Goal: Task Accomplishment & Management: Manage account settings

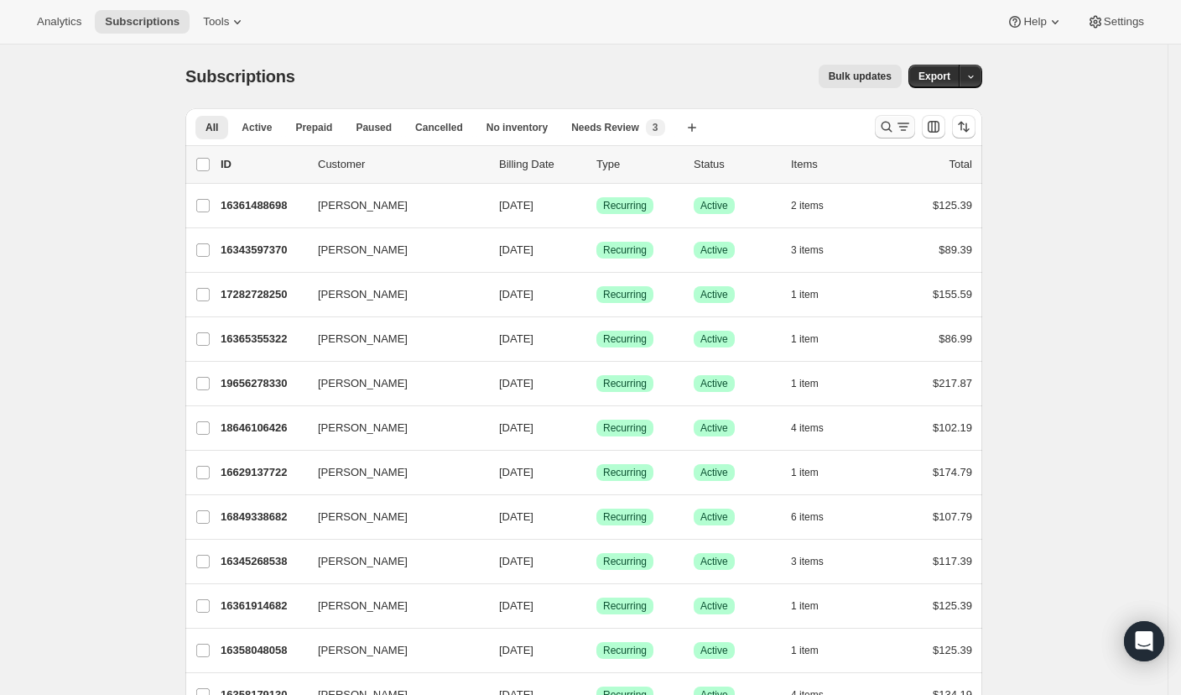
click at [891, 122] on icon "Search and filter results" at bounding box center [886, 126] width 17 height 17
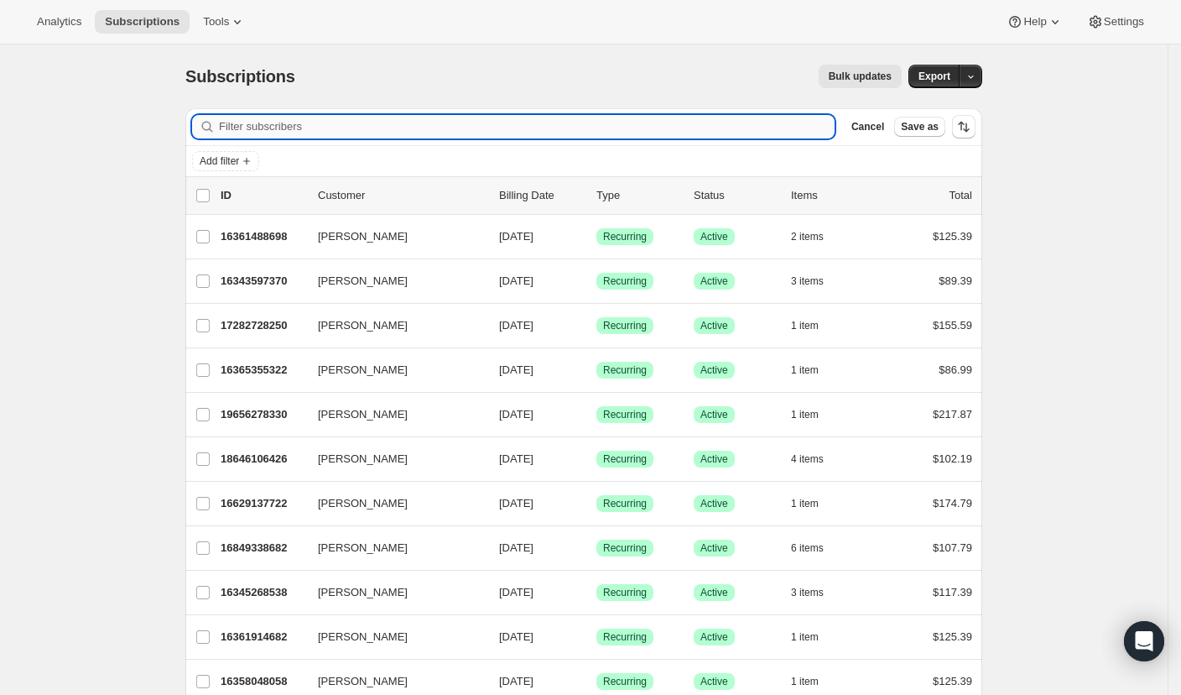
click at [498, 122] on input "Filter subscribers" at bounding box center [527, 126] width 616 height 23
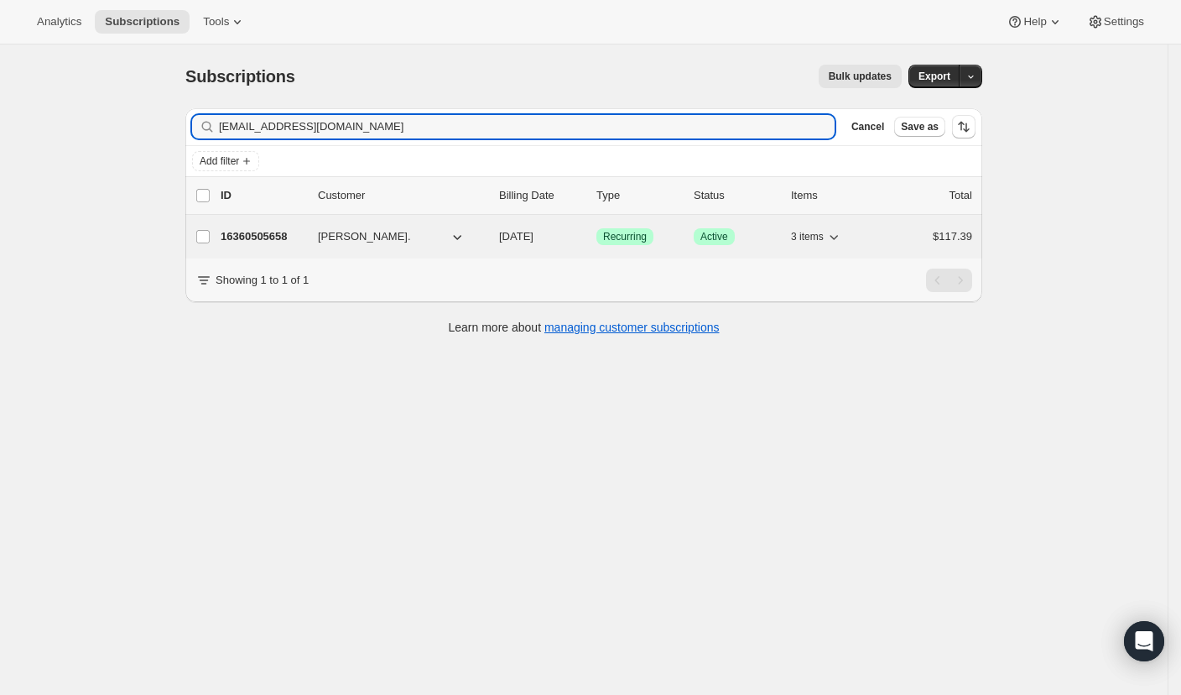
type input "[EMAIL_ADDRESS][DOMAIN_NAME]"
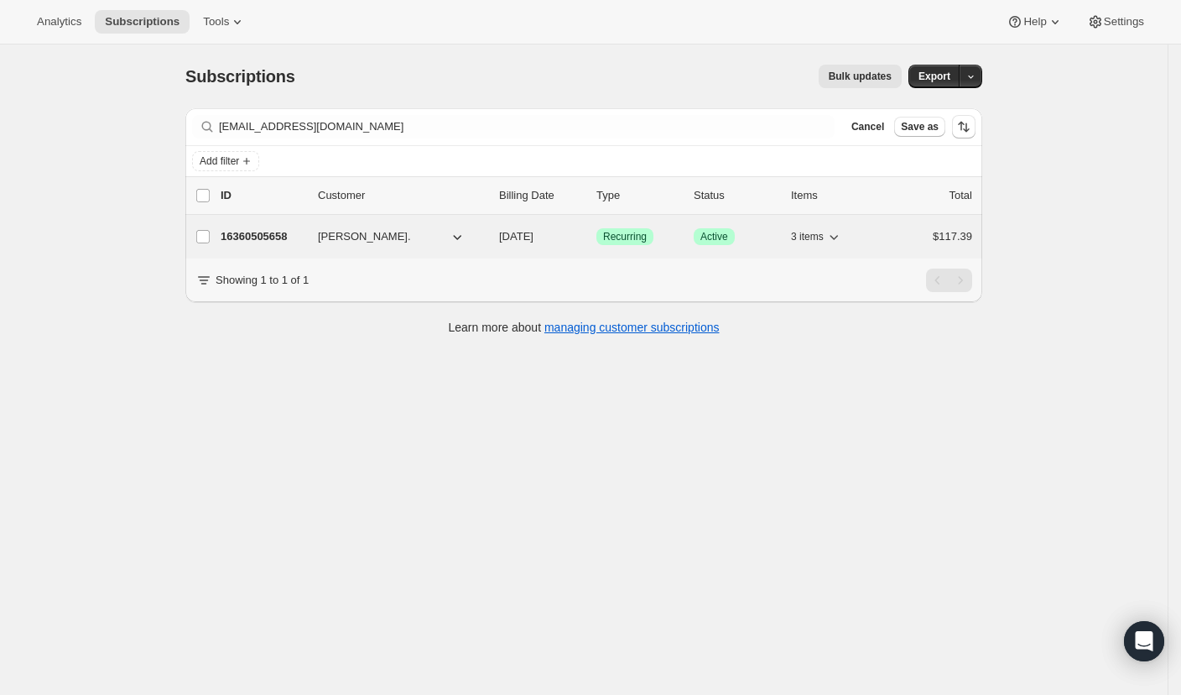
click at [294, 238] on p "16360505658" at bounding box center [263, 236] width 84 height 17
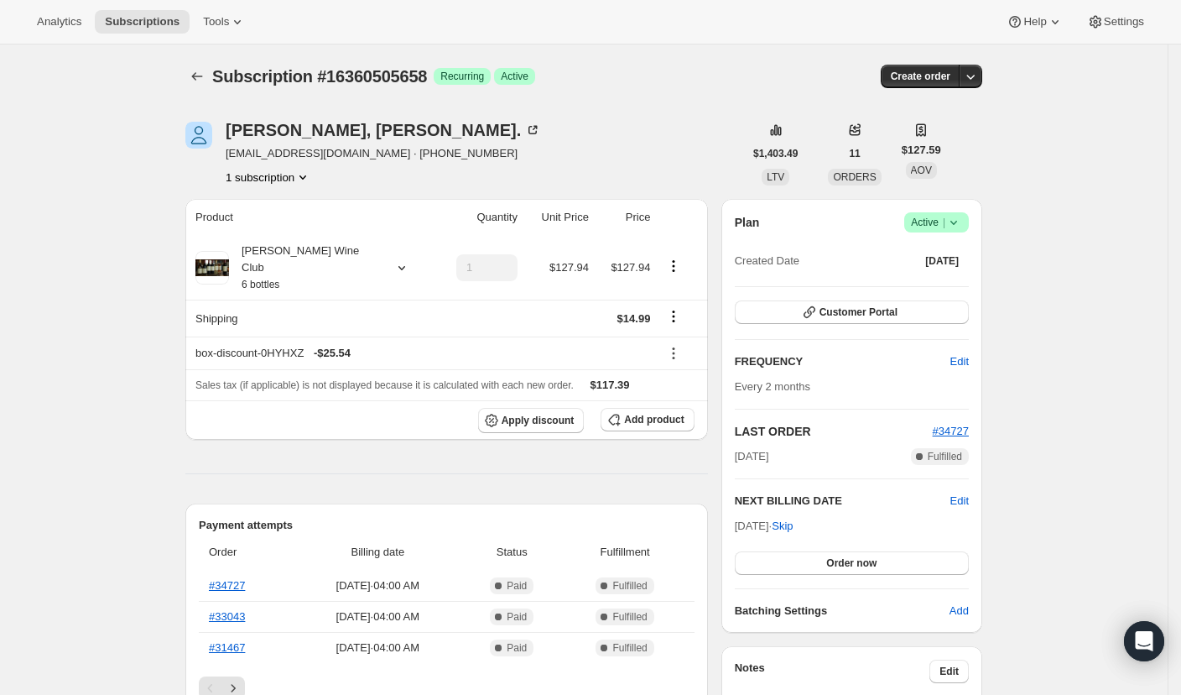
click at [959, 229] on icon at bounding box center [954, 222] width 17 height 17
click at [946, 288] on span "Cancel subscription" at bounding box center [938, 283] width 95 height 13
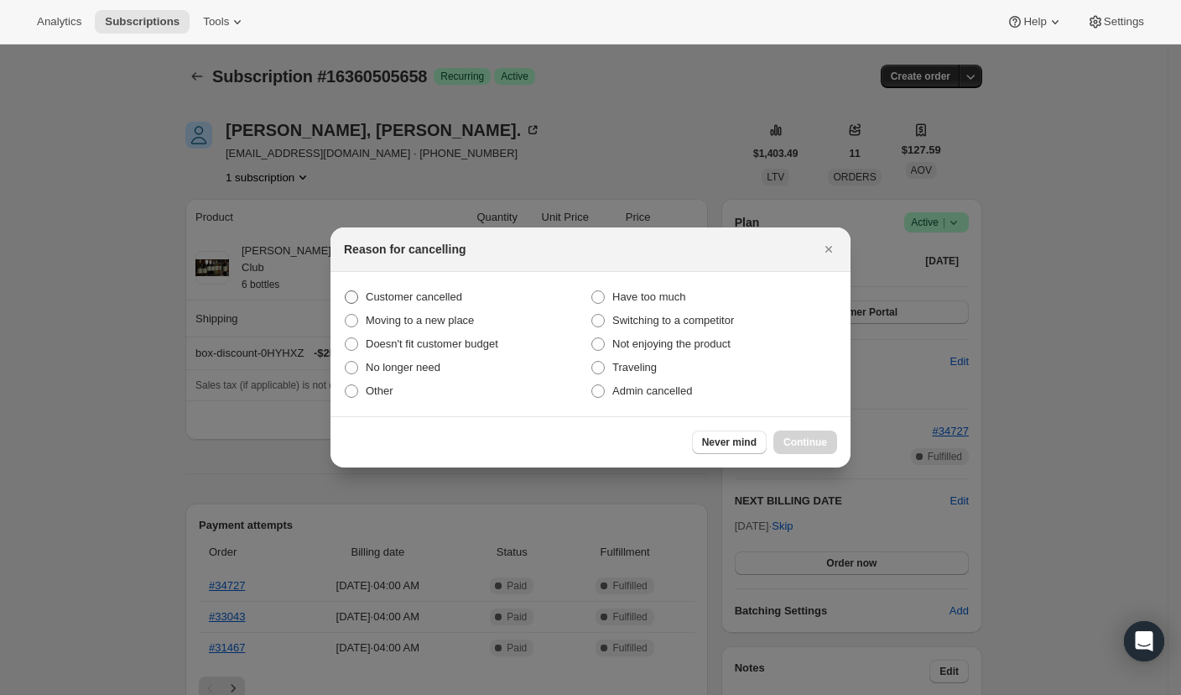
click at [399, 294] on span "Customer cancelled" at bounding box center [414, 296] width 96 height 13
click at [346, 291] on input "Customer cancelled" at bounding box center [345, 290] width 1 height 1
radio input "true"
click at [792, 447] on span "Continue" at bounding box center [806, 441] width 44 height 13
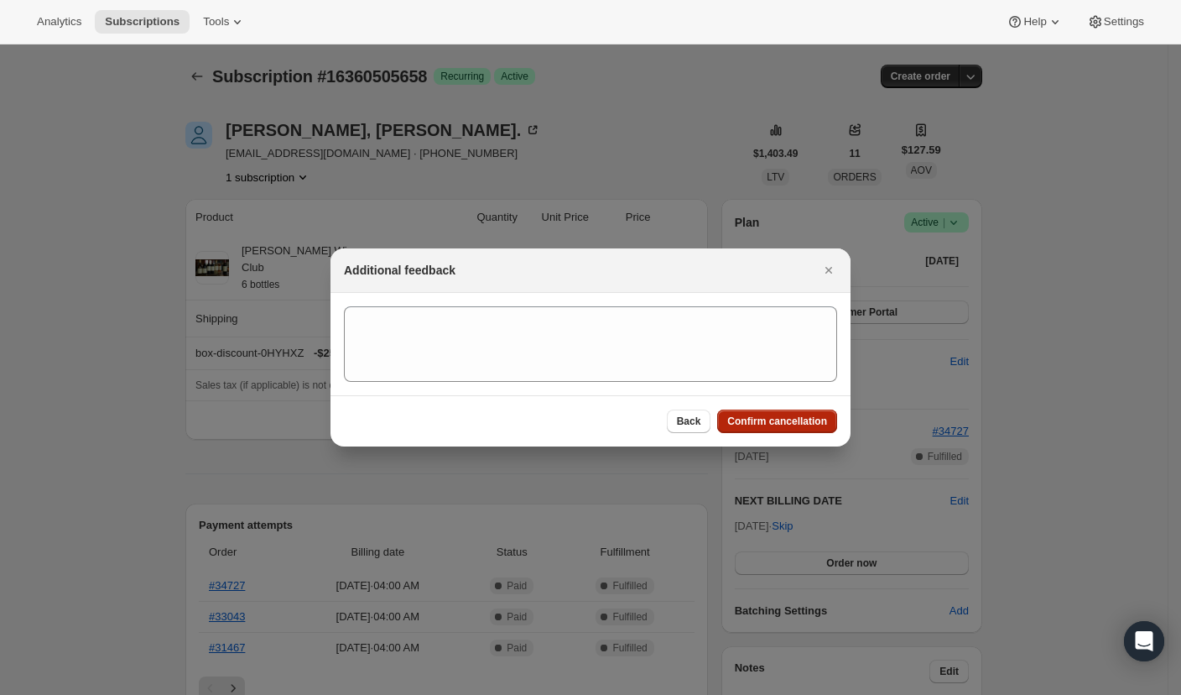
click at [769, 414] on span "Confirm cancellation" at bounding box center [777, 420] width 100 height 13
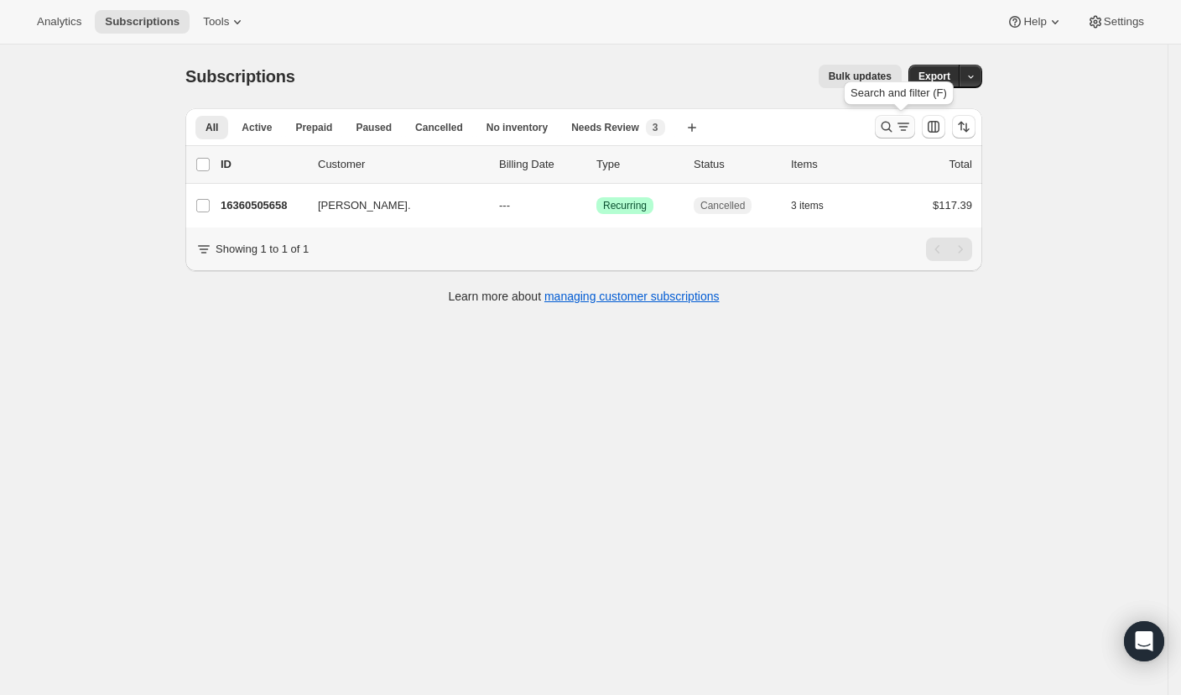
click at [888, 128] on icon "Search and filter results" at bounding box center [886, 126] width 17 height 17
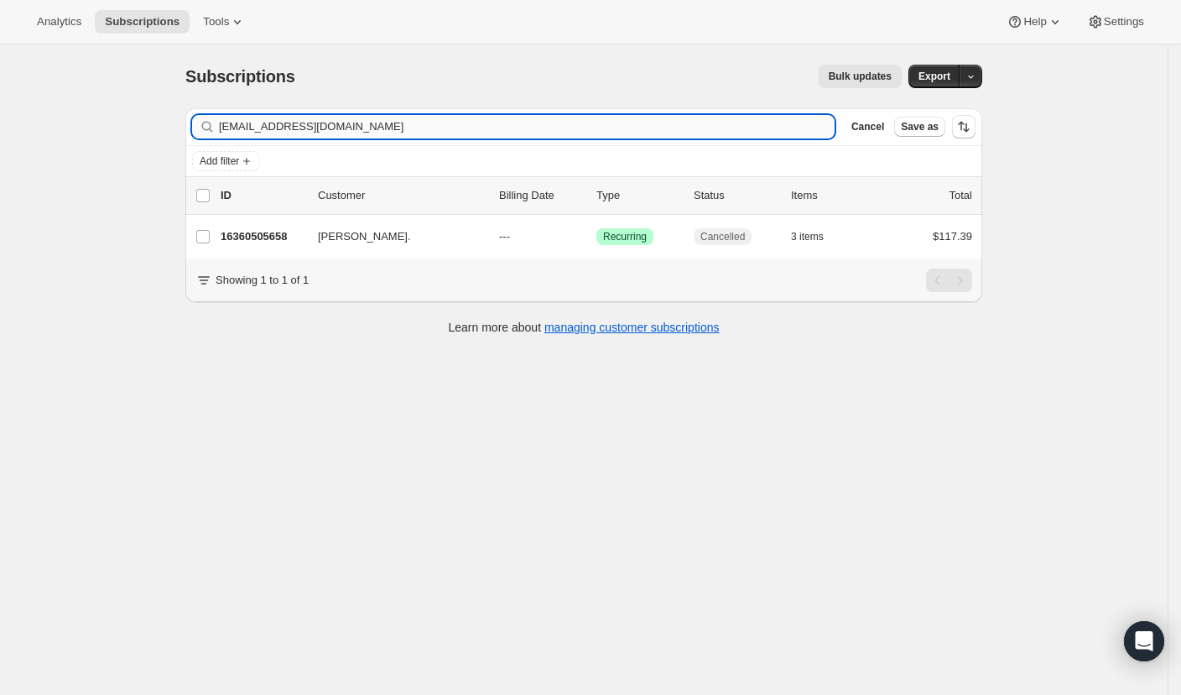
click at [663, 123] on input "[EMAIL_ADDRESS][DOMAIN_NAME]" at bounding box center [527, 126] width 616 height 23
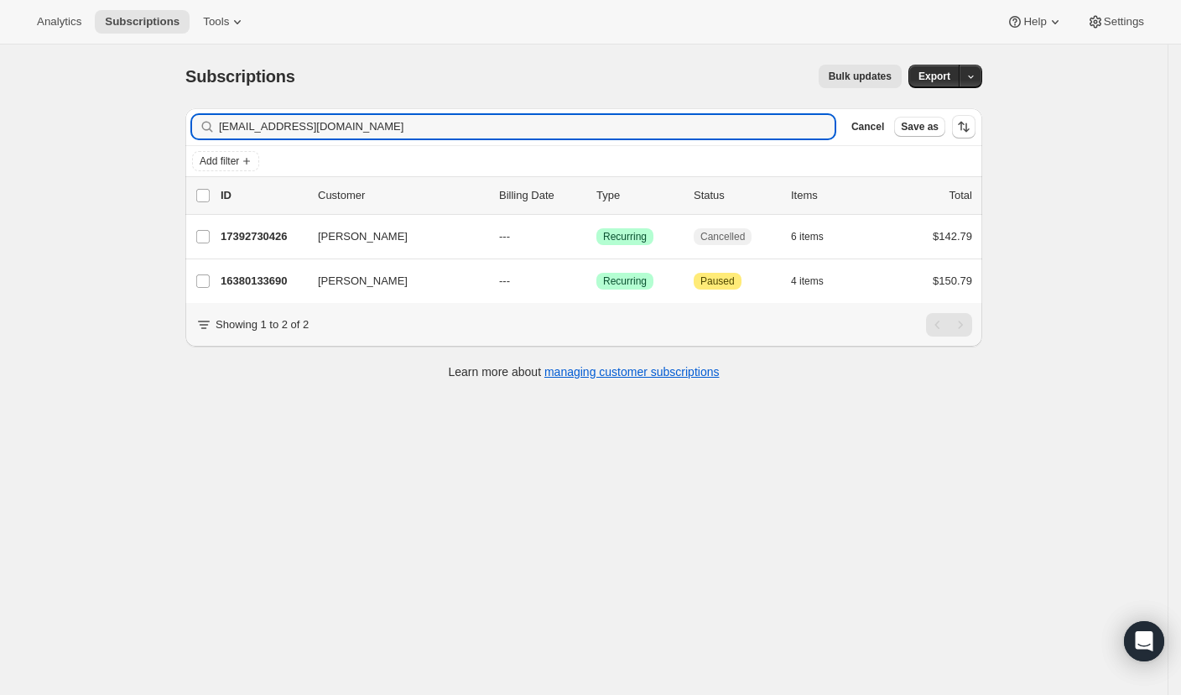
type input "sreed3@uw.edu"
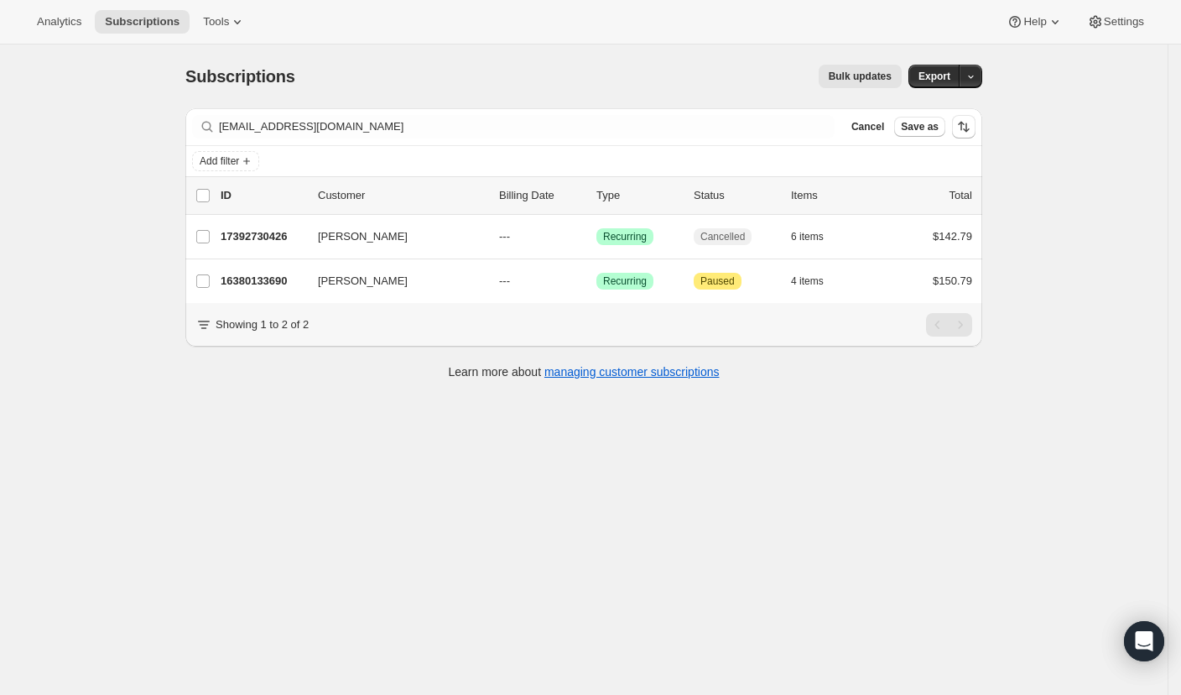
click at [514, 52] on div "Subscriptions. This page is ready Subscriptions Bulk updates More actions Bulk …" at bounding box center [583, 76] width 797 height 64
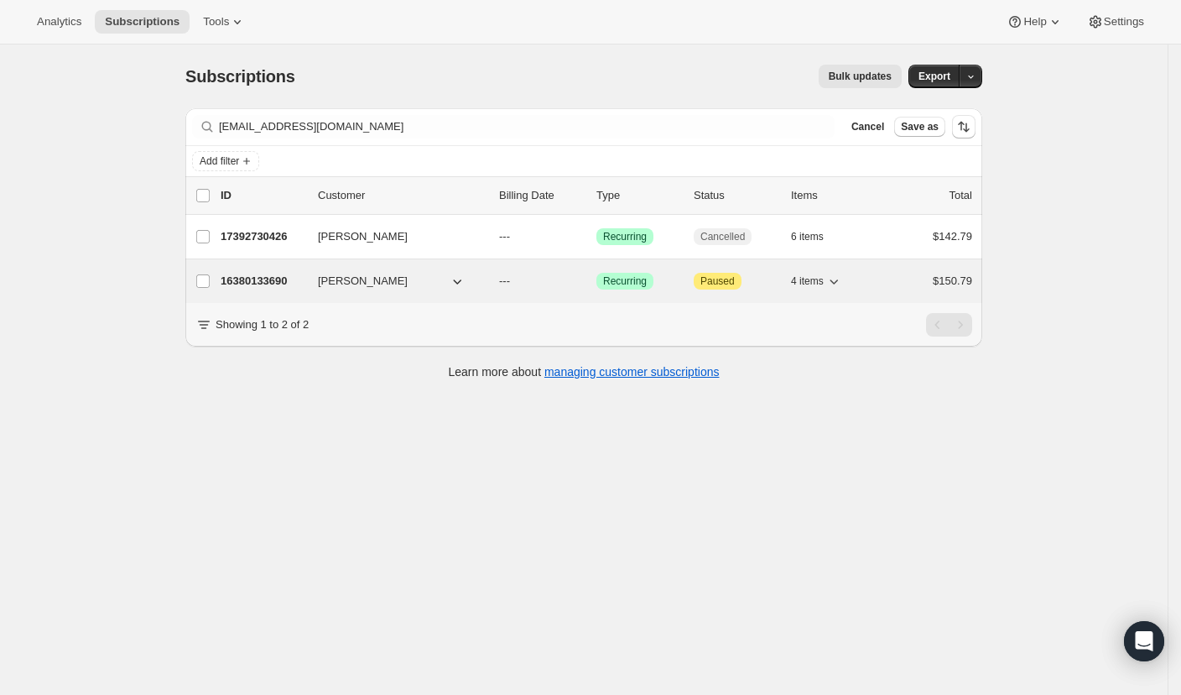
click at [287, 279] on p "16380133690" at bounding box center [263, 281] width 84 height 17
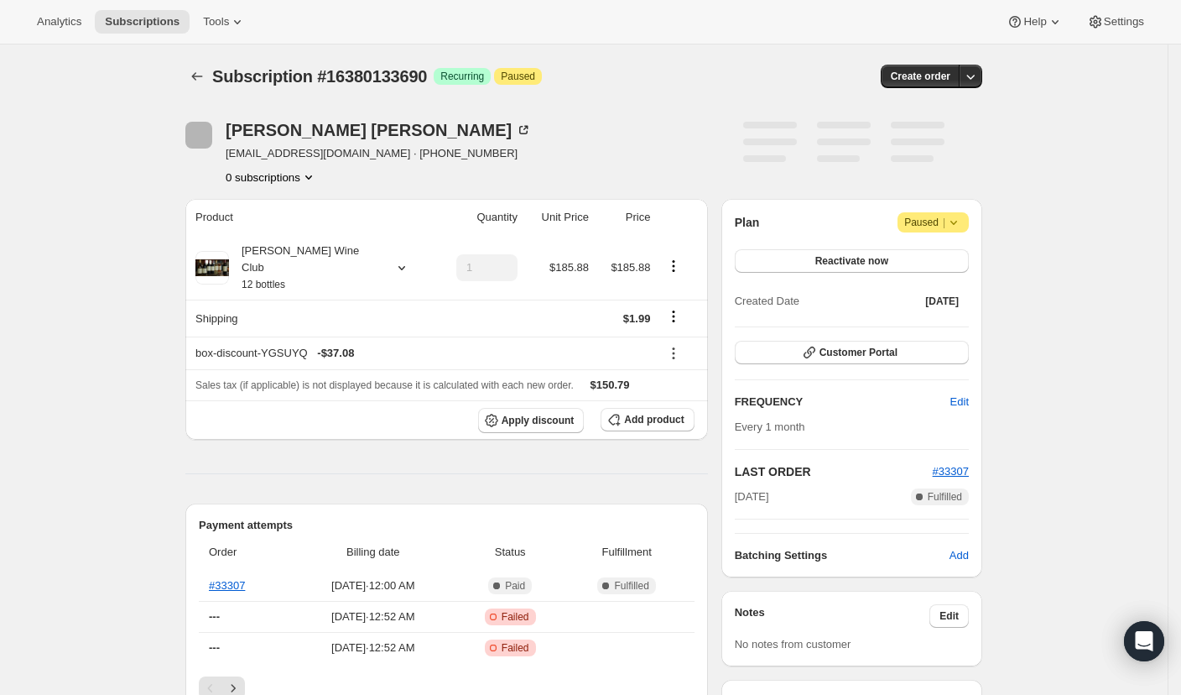
click at [968, 229] on span "Attention Paused |" at bounding box center [933, 222] width 71 height 20
click at [783, 268] on button "Reactivate now" at bounding box center [852, 260] width 234 height 23
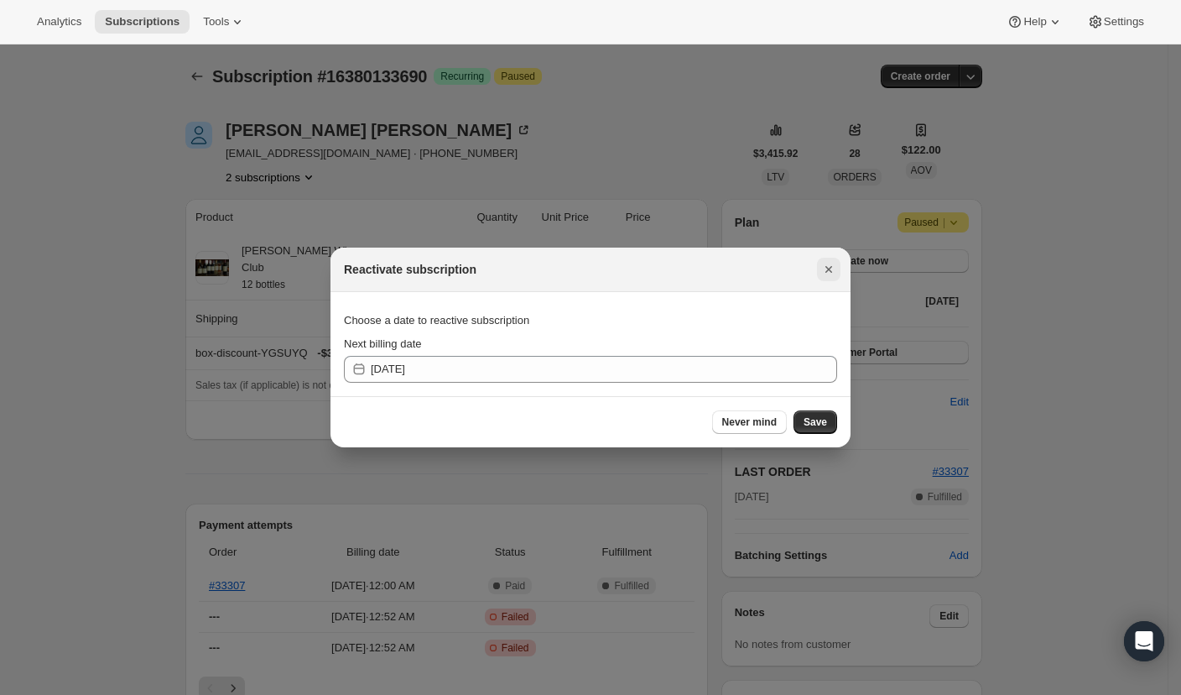
click at [831, 271] on icon "Close" at bounding box center [829, 269] width 17 height 17
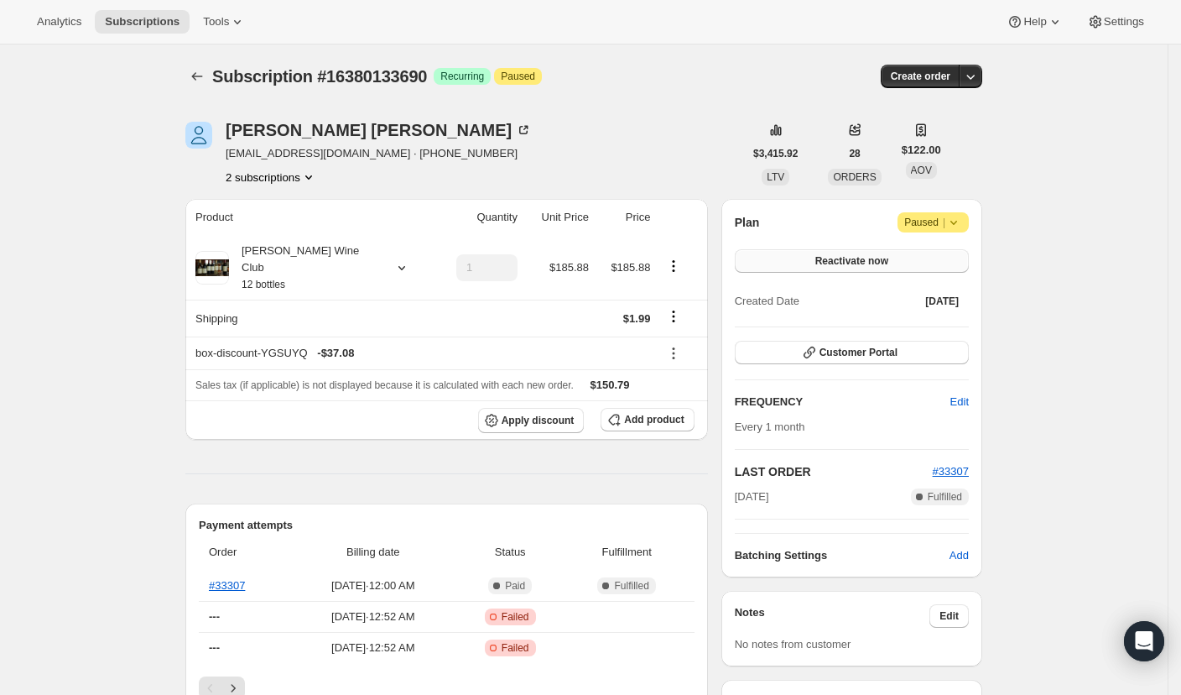
click at [905, 262] on button "Reactivate now" at bounding box center [852, 260] width 234 height 23
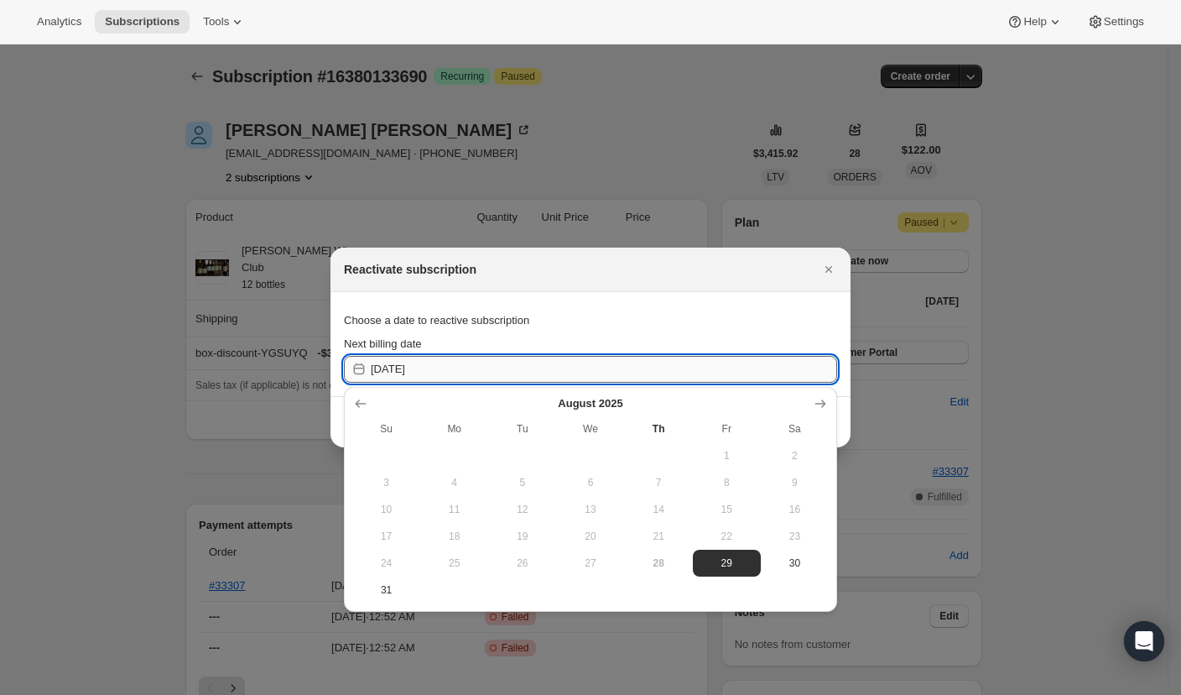
click at [778, 366] on input "2025-08-29" at bounding box center [604, 369] width 466 height 27
click at [825, 401] on icon "Show next month, September 2025" at bounding box center [820, 403] width 17 height 17
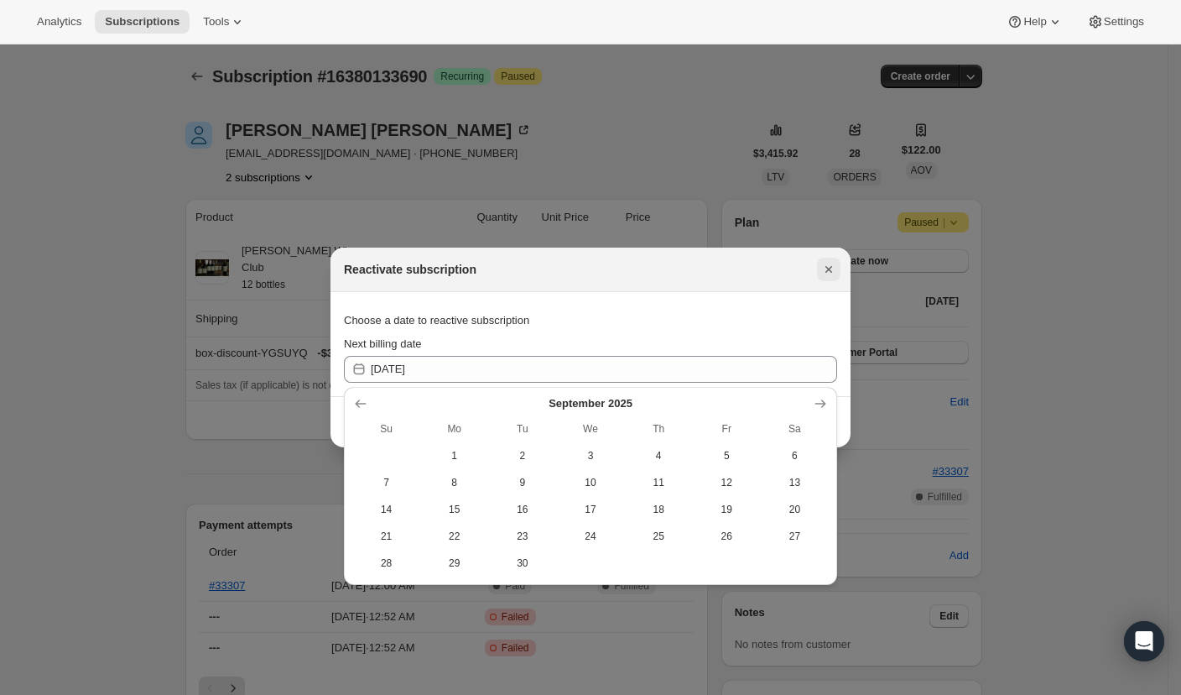
click at [825, 273] on icon "Close" at bounding box center [829, 269] width 17 height 17
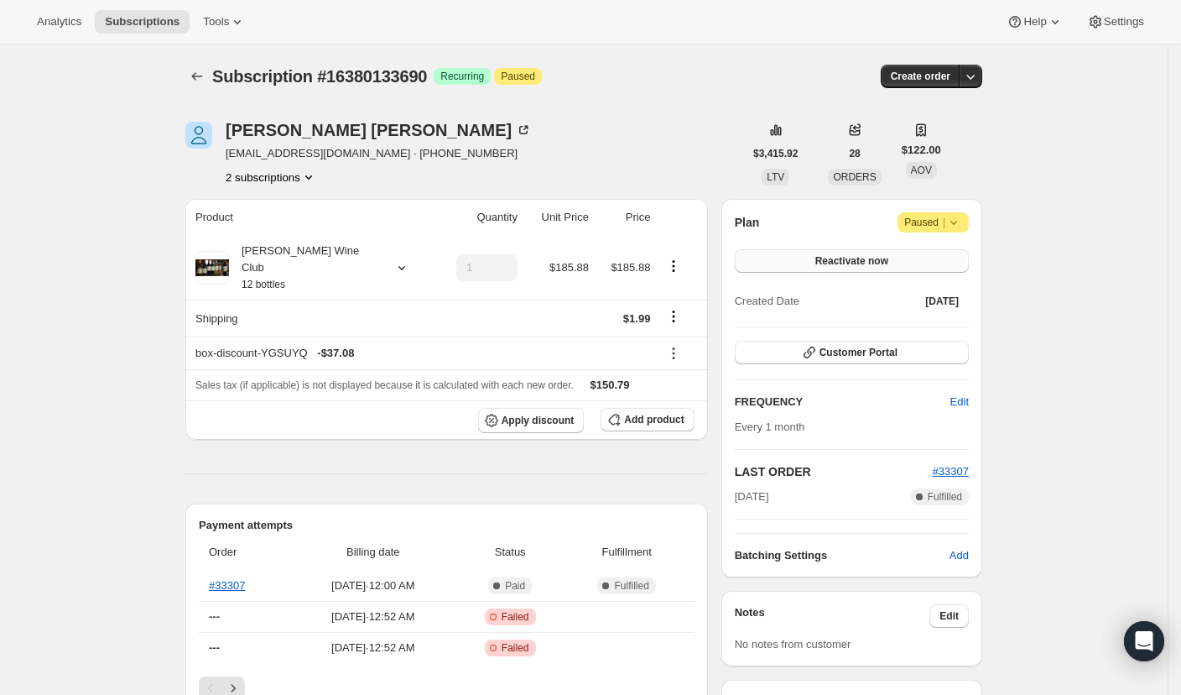
click at [901, 263] on button "Reactivate now" at bounding box center [852, 260] width 234 height 23
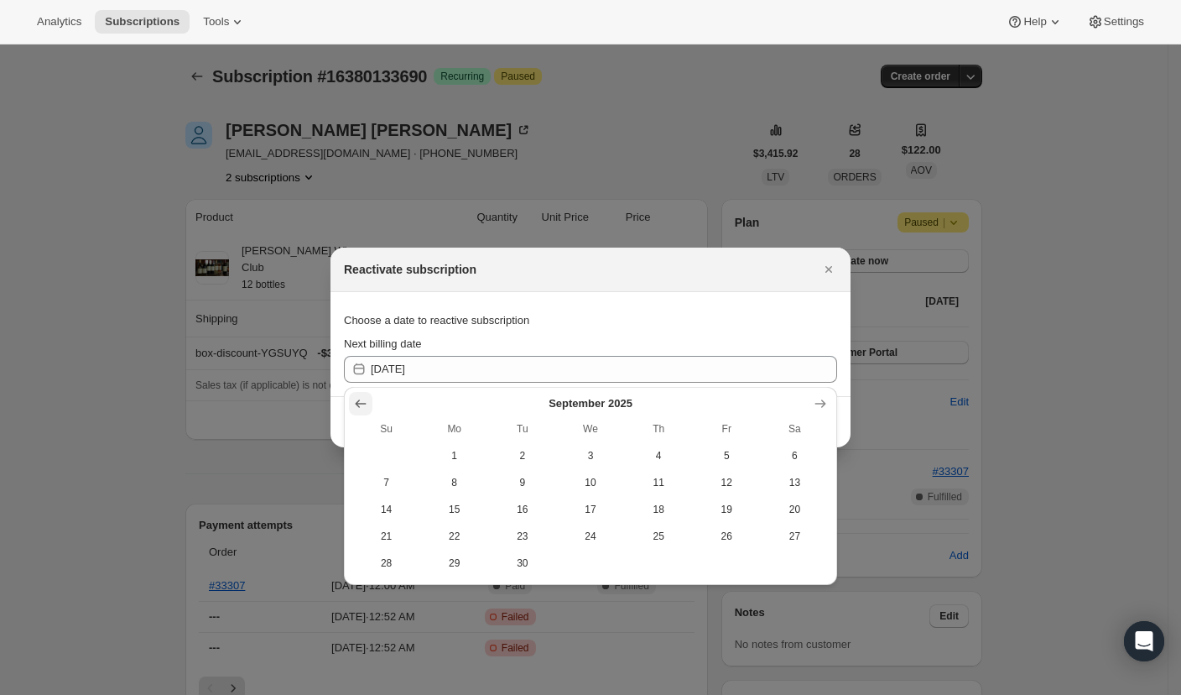
click at [371, 400] on button "Show previous month, August 2025" at bounding box center [360, 403] width 23 height 23
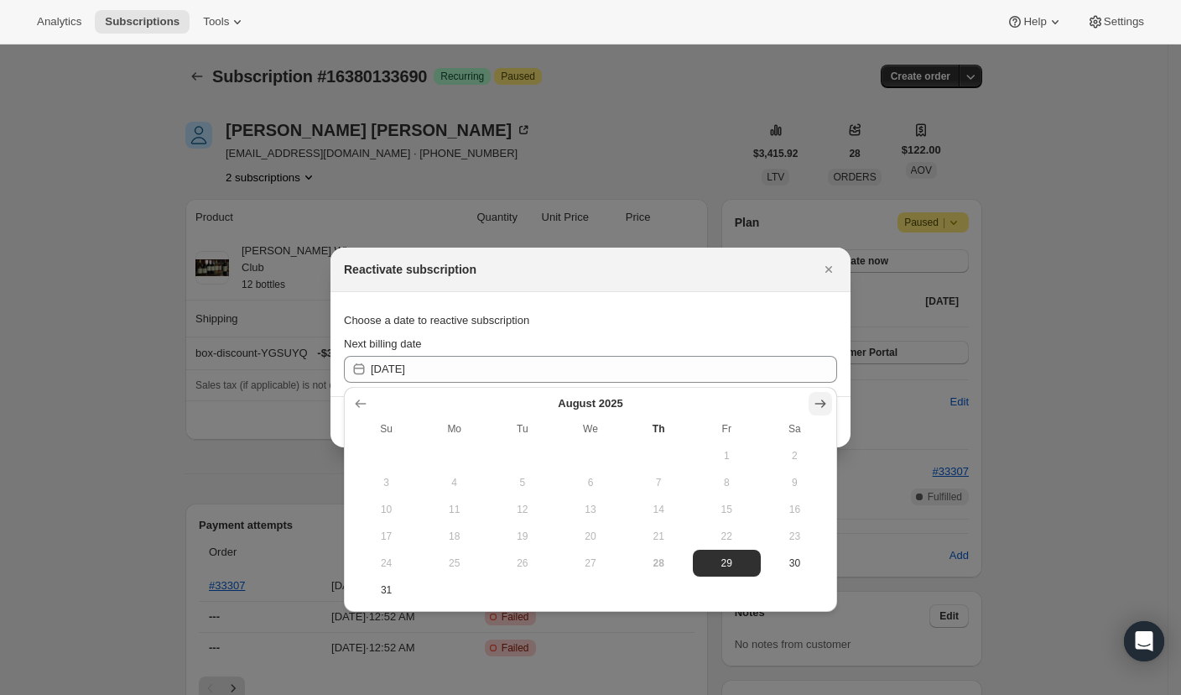
click at [821, 397] on icon "Show next month, September 2025" at bounding box center [820, 403] width 17 height 17
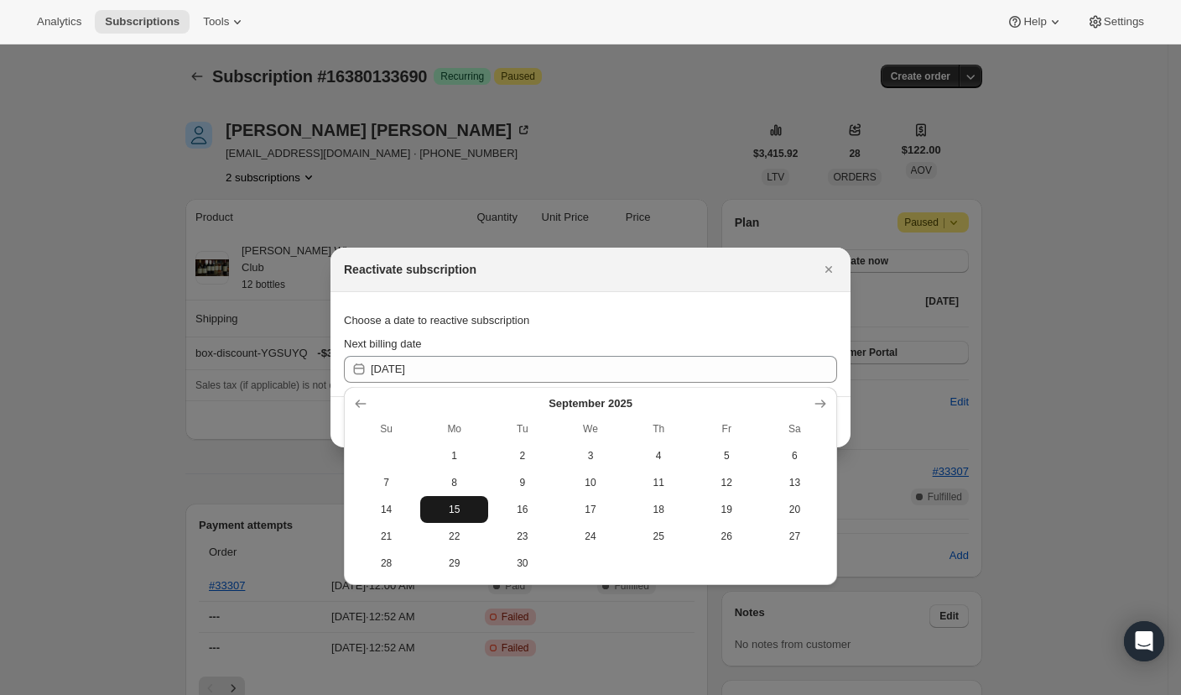
click at [451, 508] on span "15" at bounding box center [454, 509] width 55 height 13
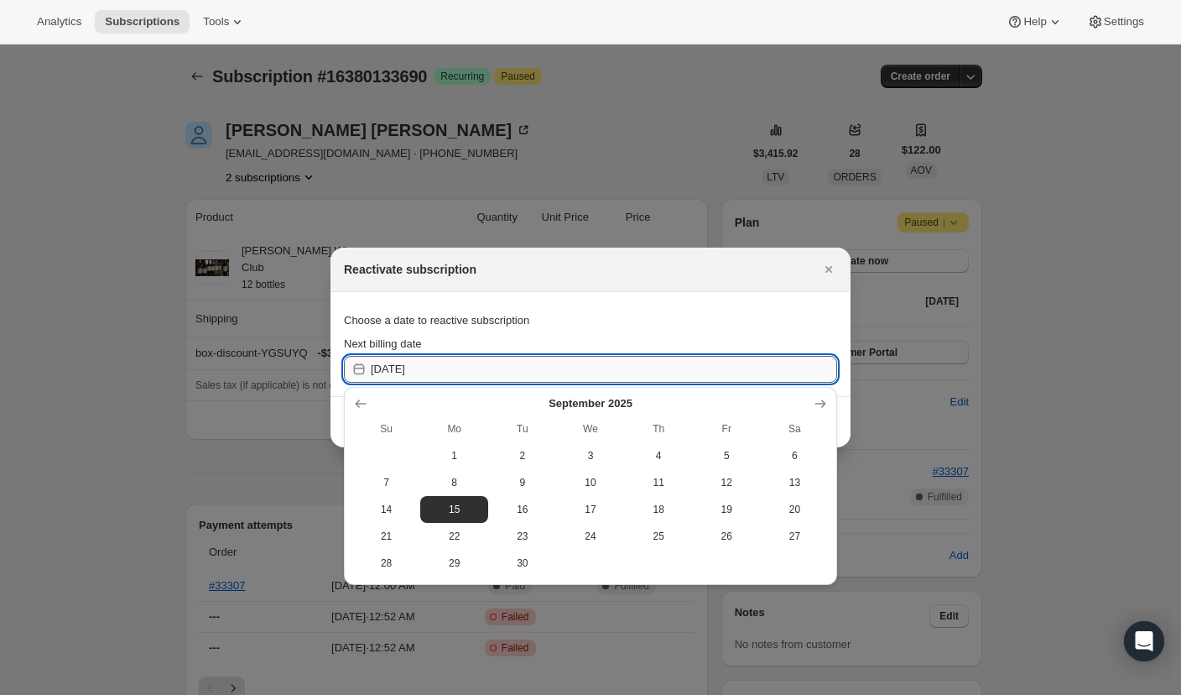
click at [618, 370] on input "2025-09-14" at bounding box center [604, 369] width 466 height 27
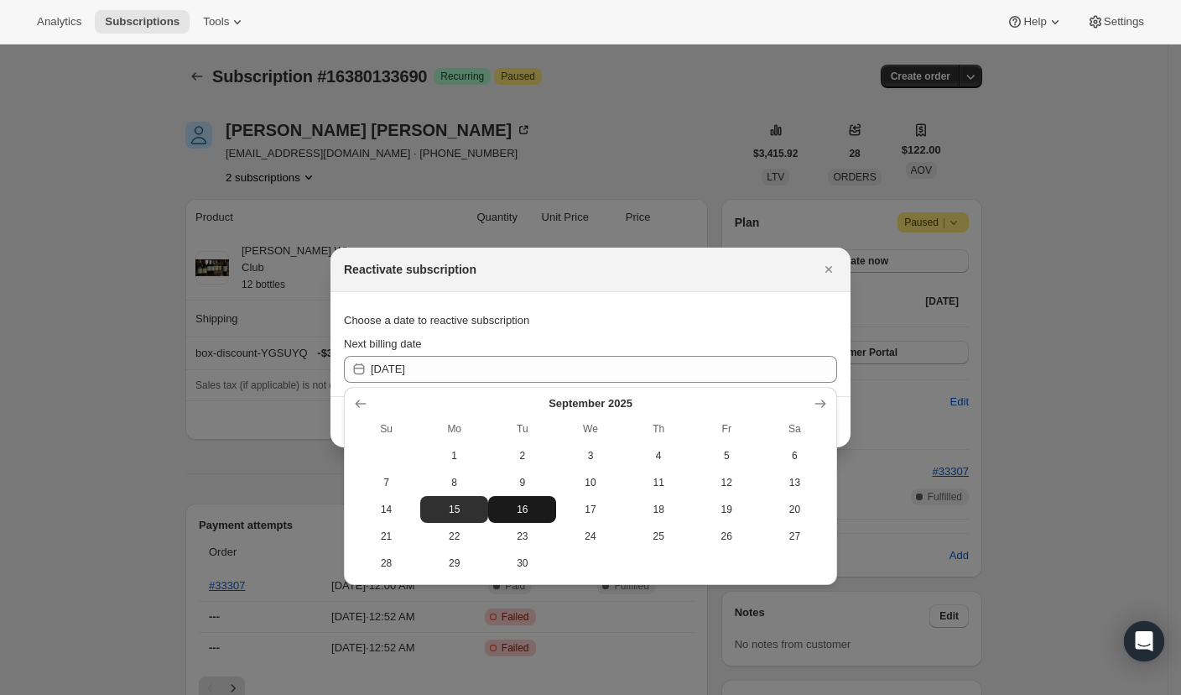
click at [524, 518] on button "16" at bounding box center [522, 509] width 68 height 27
type input "2025-09-15"
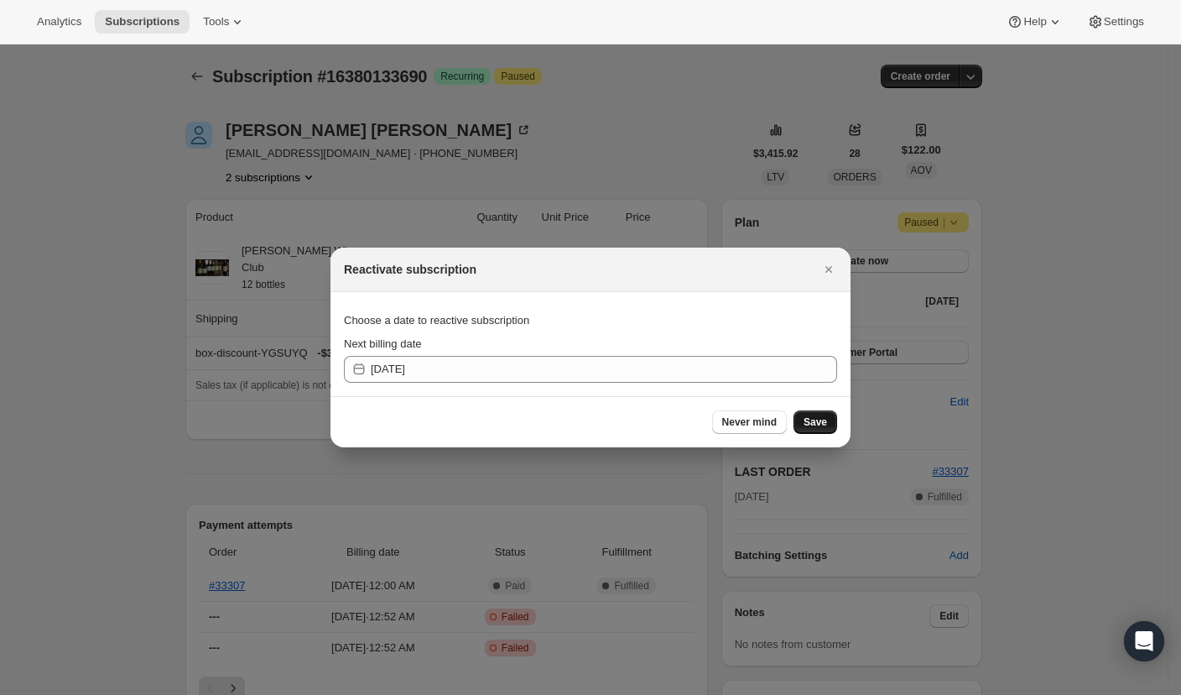
click at [827, 425] on button "Save" at bounding box center [816, 421] width 44 height 23
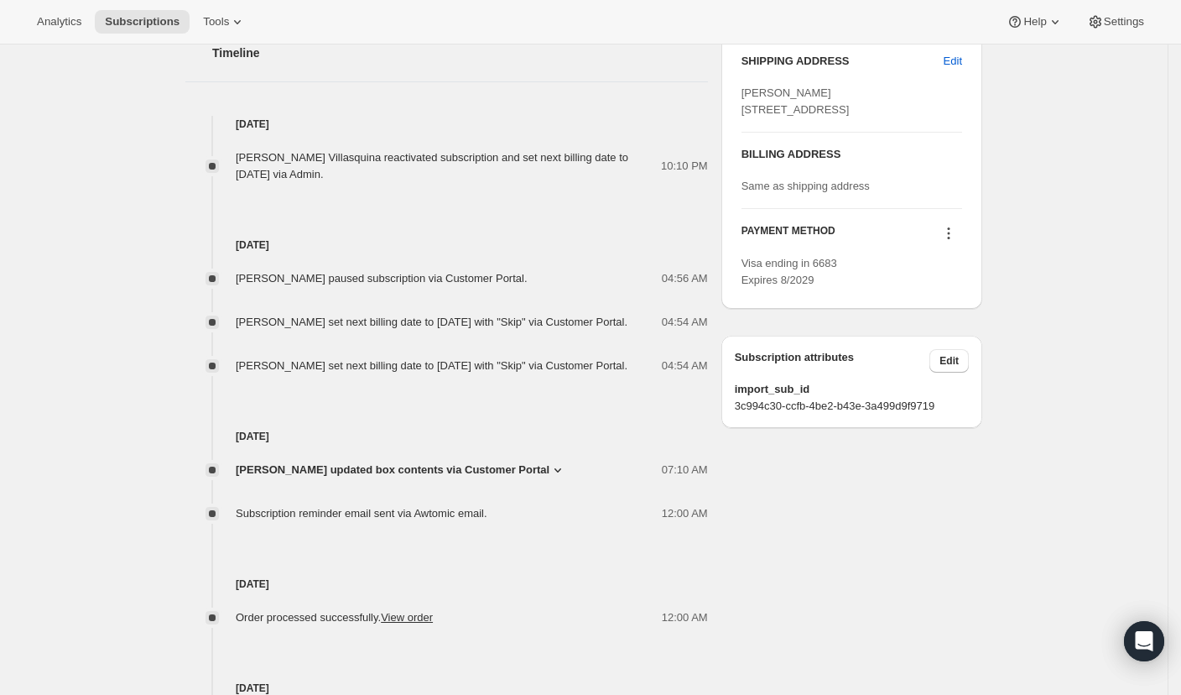
scroll to position [774, 0]
